Goal: Transaction & Acquisition: Download file/media

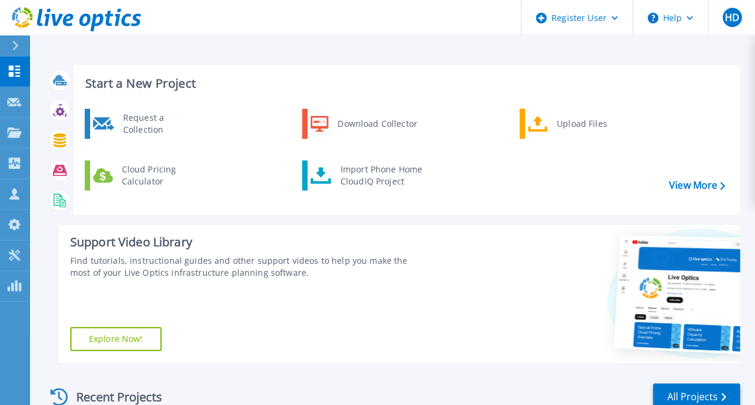
click at [16, 53] on div at bounding box center [20, 45] width 19 height 20
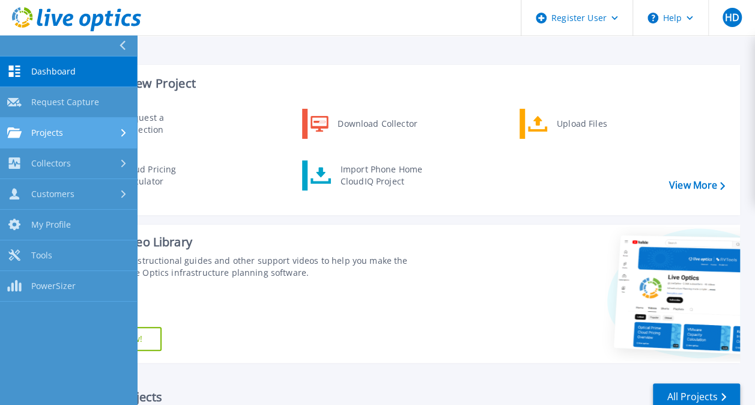
click at [92, 125] on link "Projects Projects" at bounding box center [68, 133] width 137 height 31
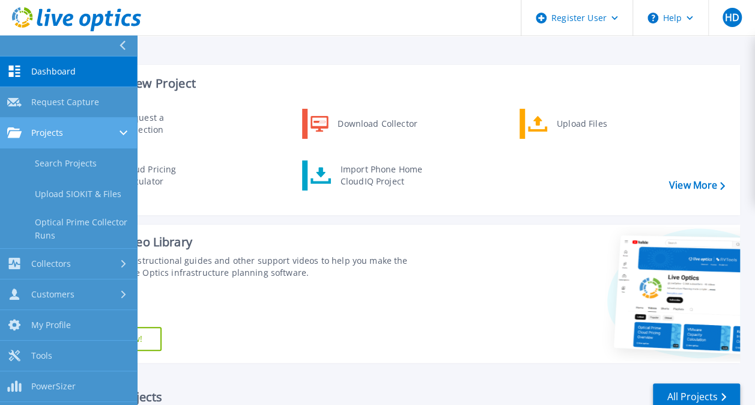
click at [113, 129] on div "Projects" at bounding box center [68, 132] width 123 height 11
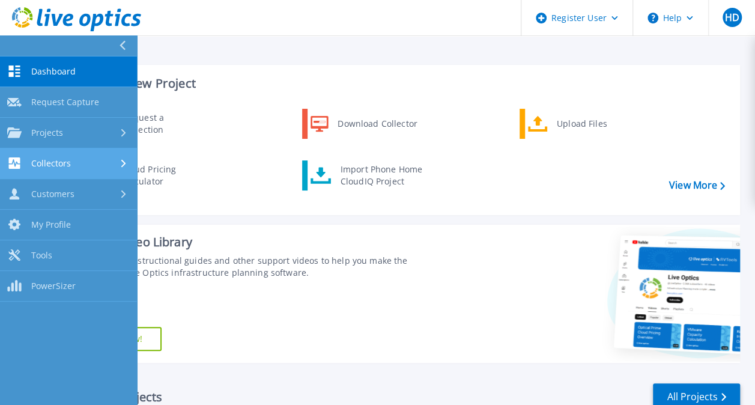
click at [101, 167] on div "Collectors" at bounding box center [68, 162] width 123 height 11
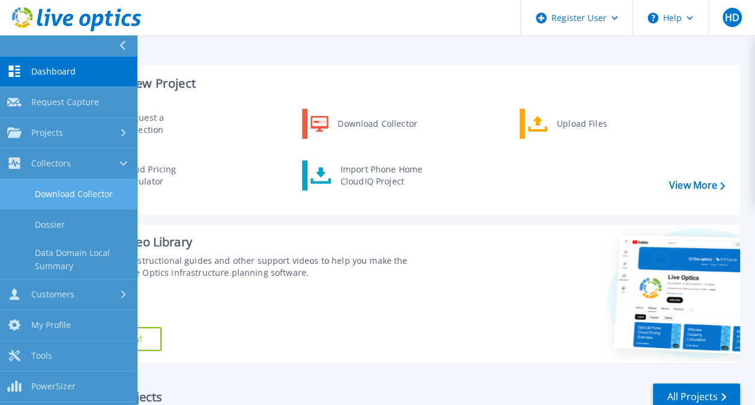
click at [91, 196] on link "Download Collector" at bounding box center [68, 194] width 137 height 31
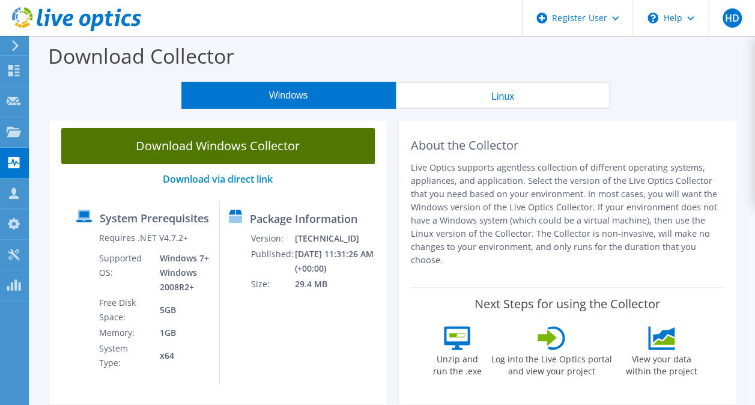
click at [121, 137] on link "Download Windows Collector" at bounding box center [218, 146] width 314 height 36
